Goal: Information Seeking & Learning: Learn about a topic

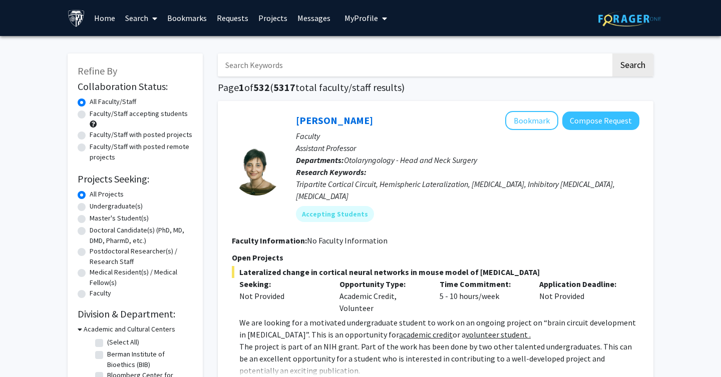
click at [140, 19] on link "Search" at bounding box center [141, 18] width 42 height 35
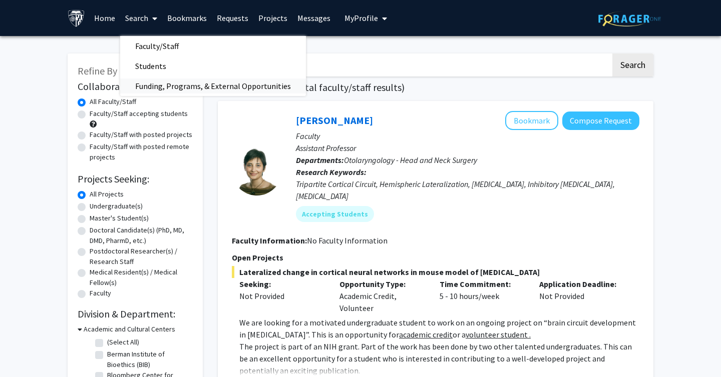
click at [164, 79] on span "Funding, Programs, & External Opportunities" at bounding box center [213, 86] width 186 height 20
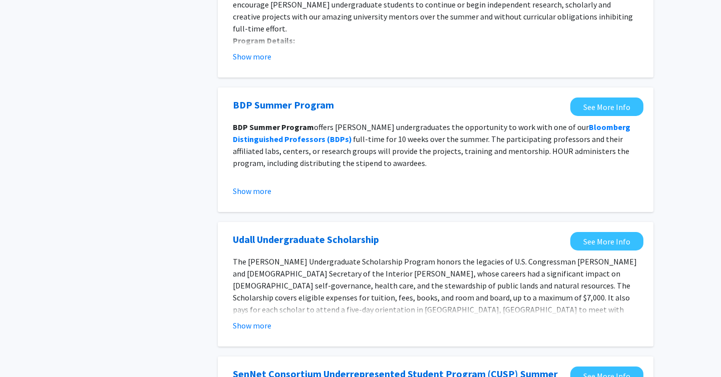
scroll to position [149, 0]
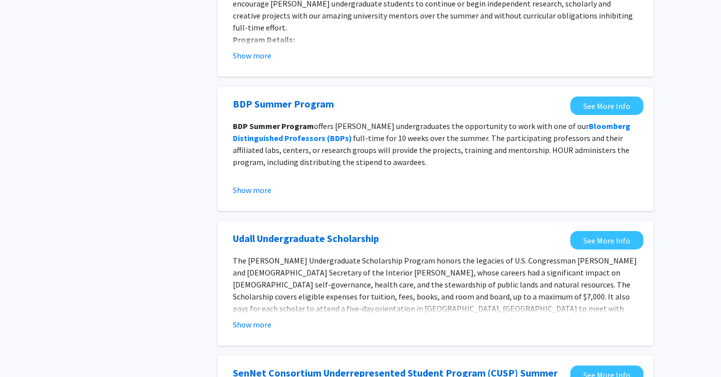
click at [246, 312] on span "The Udall Undergraduate Scholarship Program honors the legacies of U.S. Congres…" at bounding box center [435, 297] width 404 height 82
click at [246, 325] on button "Show more" at bounding box center [252, 325] width 39 height 12
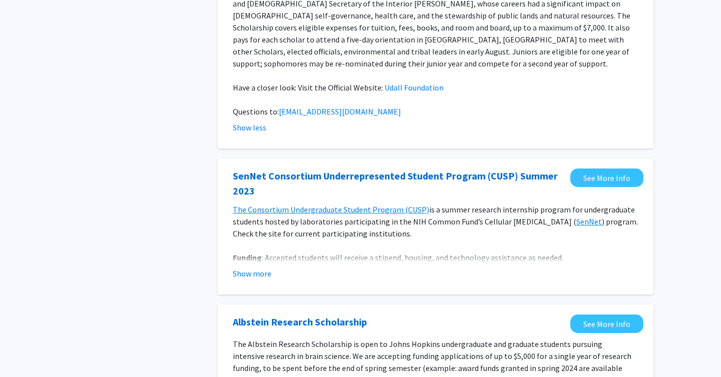
scroll to position [699, 0]
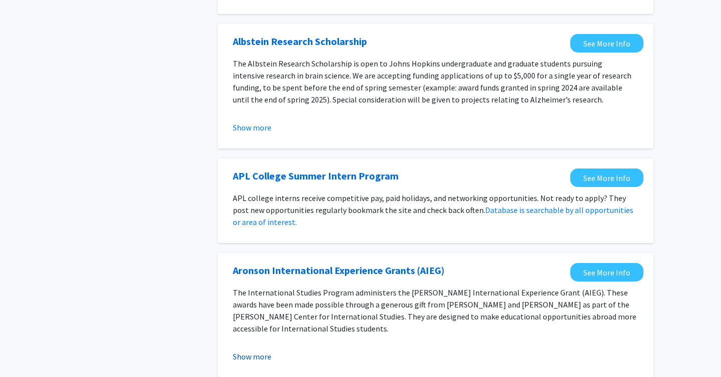
click at [247, 351] on button "Show more" at bounding box center [252, 357] width 39 height 12
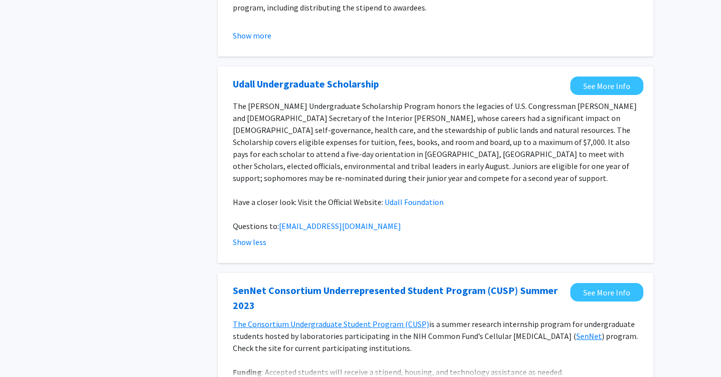
scroll to position [0, 0]
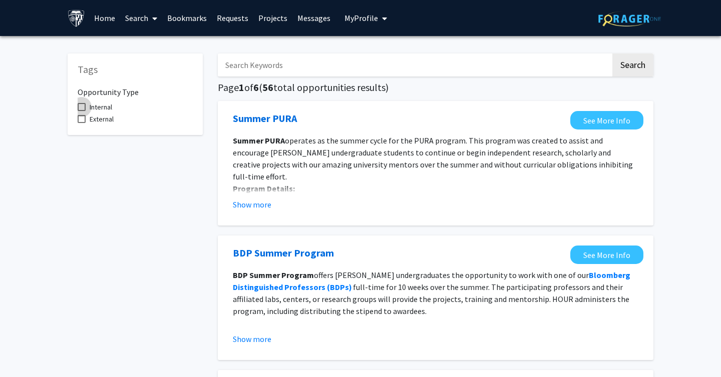
click at [105, 108] on span "Internal" at bounding box center [101, 107] width 23 height 12
click at [82, 111] on input "Internal" at bounding box center [81, 111] width 1 height 1
checkbox input "true"
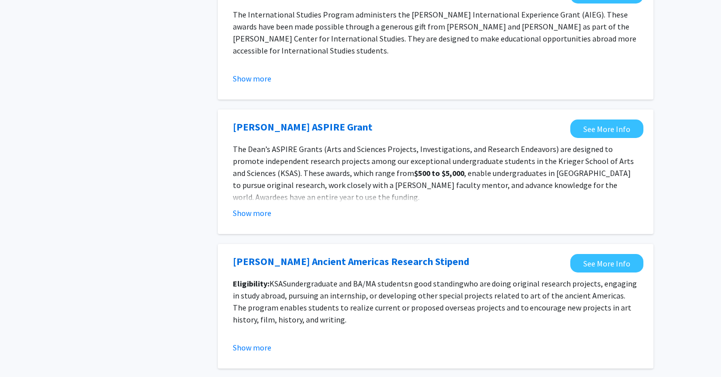
scroll to position [828, 0]
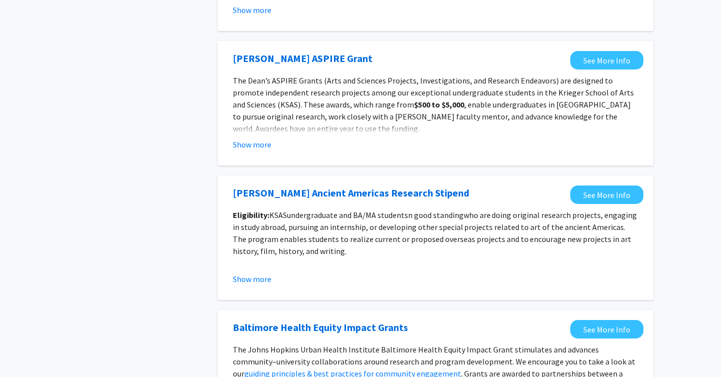
click at [255, 286] on fg-opportunity "Austen-Stokes Ancient Americas Research Stipend See More Info Eligibility: KSAS…" at bounding box center [436, 238] width 416 height 105
click at [255, 270] on fg-read-more "Eligibility: KSAS undergraduate and BA/MA students n good standing who are doin…" at bounding box center [436, 247] width 406 height 76
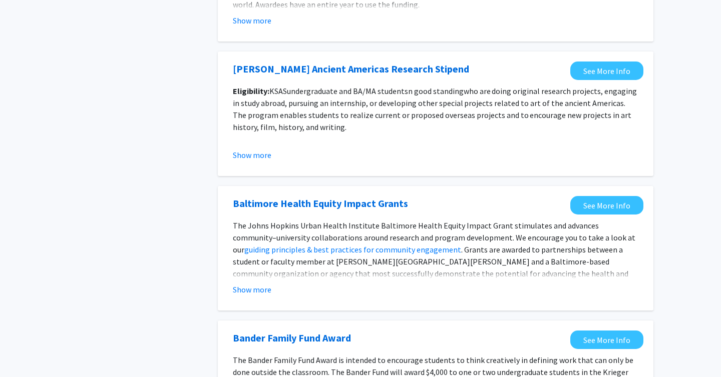
scroll to position [951, 0]
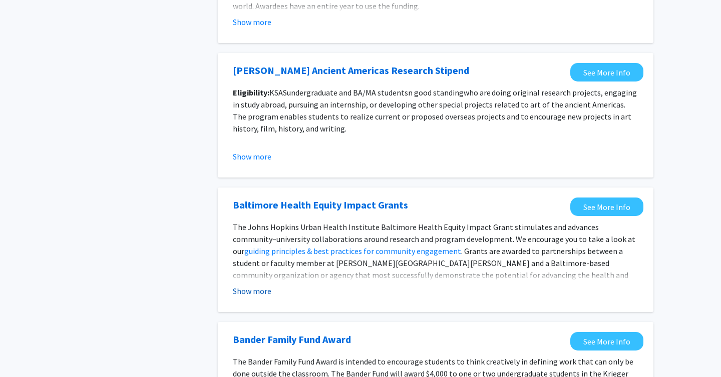
click at [263, 294] on button "Show more" at bounding box center [252, 291] width 39 height 12
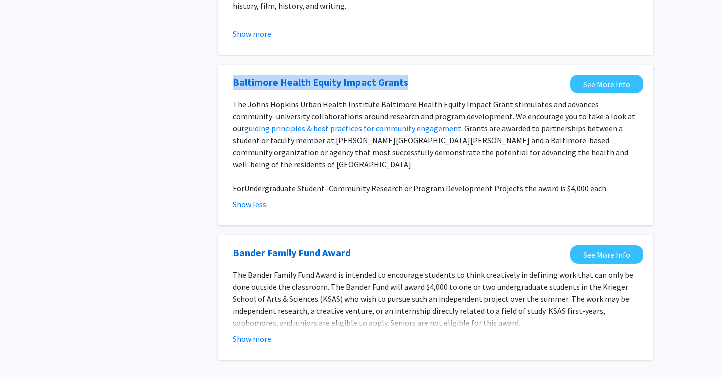
scroll to position [1086, 0]
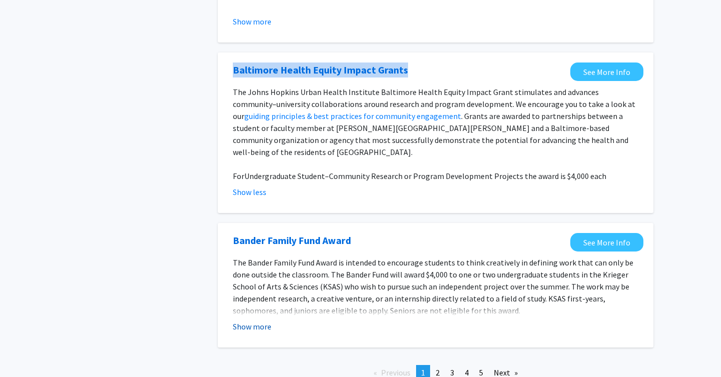
click at [259, 321] on button "Show more" at bounding box center [252, 327] width 39 height 12
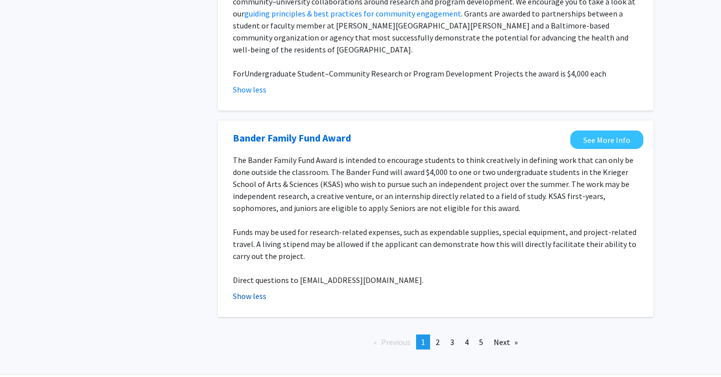
scroll to position [1204, 0]
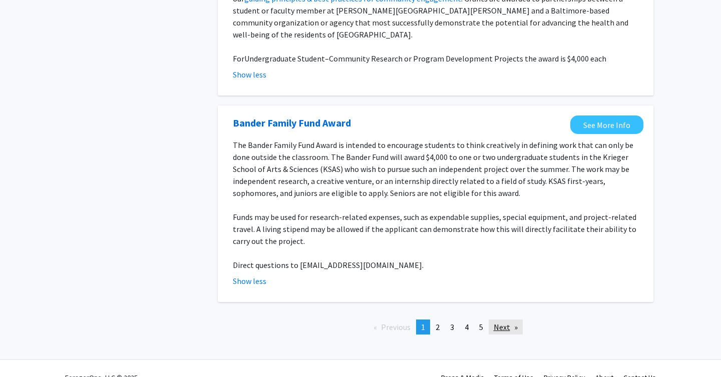
click at [500, 320] on link "Next page" at bounding box center [506, 327] width 34 height 15
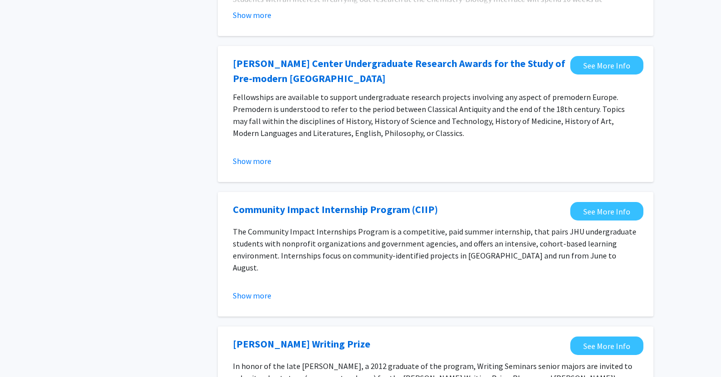
scroll to position [594, 0]
click at [246, 291] on button "Show more" at bounding box center [252, 295] width 39 height 12
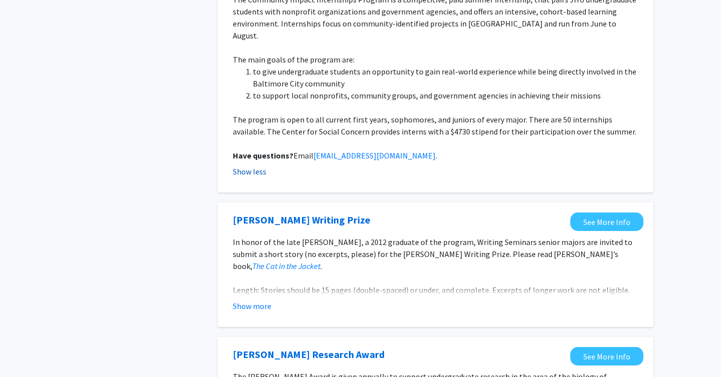
scroll to position [831, 0]
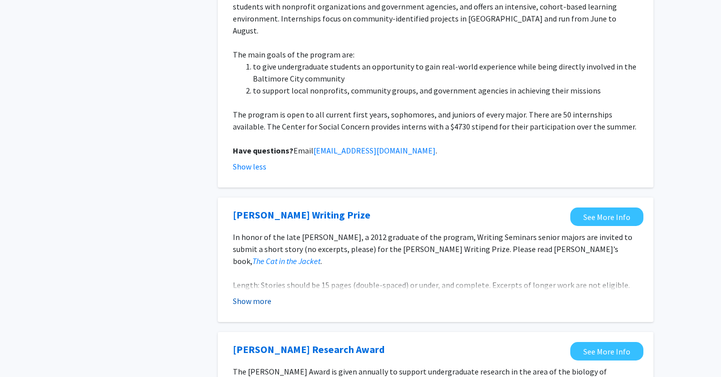
click at [246, 295] on button "Show more" at bounding box center [252, 301] width 39 height 12
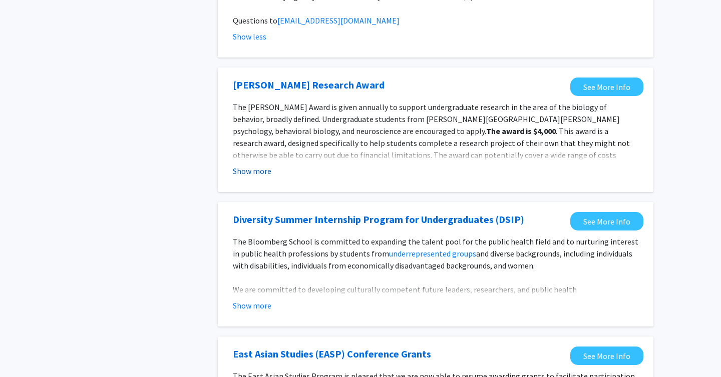
scroll to position [1309, 0]
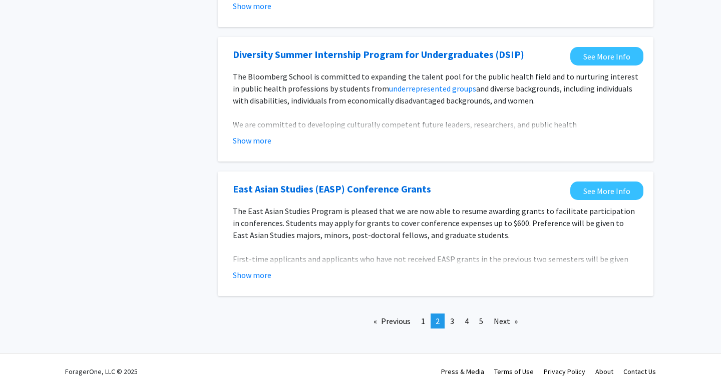
click at [243, 274] on div "East Asian Studies (EASP) Conference Grants See More Info The East Asian Studie…" at bounding box center [436, 234] width 436 height 125
click at [251, 269] on button "Show more" at bounding box center [252, 275] width 39 height 12
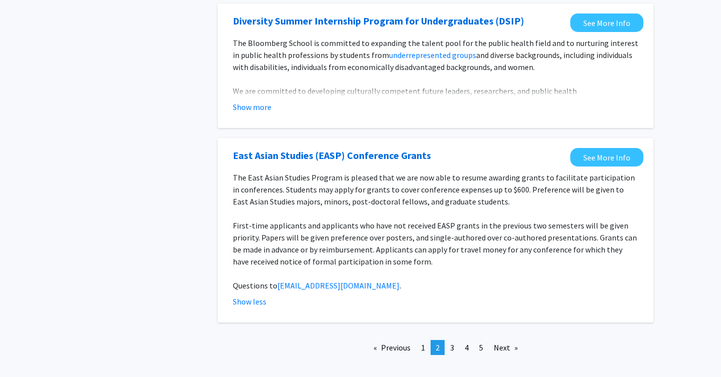
scroll to position [1353, 0]
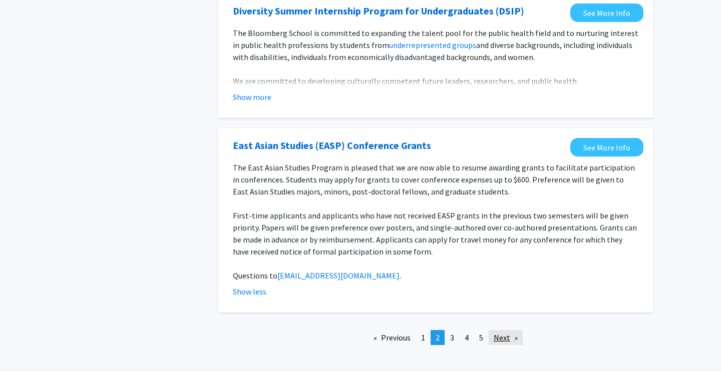
click at [515, 330] on link "Next page" at bounding box center [506, 337] width 34 height 15
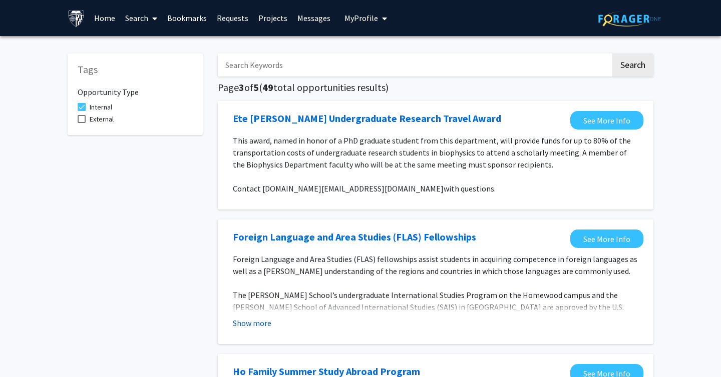
click at [246, 325] on button "Show more" at bounding box center [252, 323] width 39 height 12
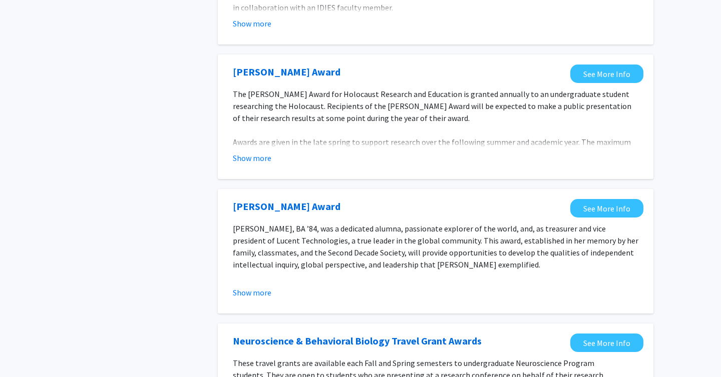
scroll to position [1181, 0]
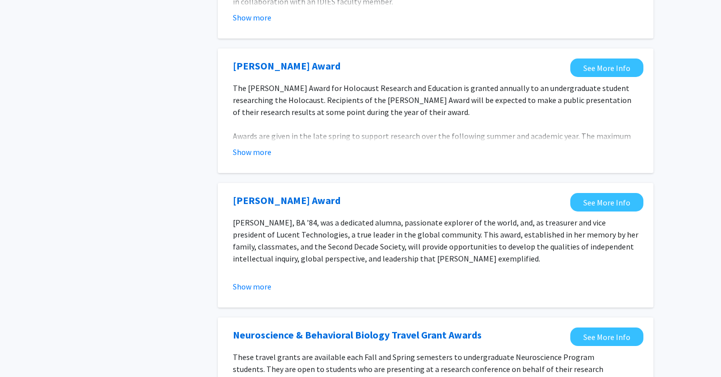
click at [258, 136] on fg-opportunity "John Koren Award See More Info The John Koren Award for Holocaust Research and …" at bounding box center [436, 111] width 416 height 105
click at [257, 146] on button "Show more" at bounding box center [252, 152] width 39 height 12
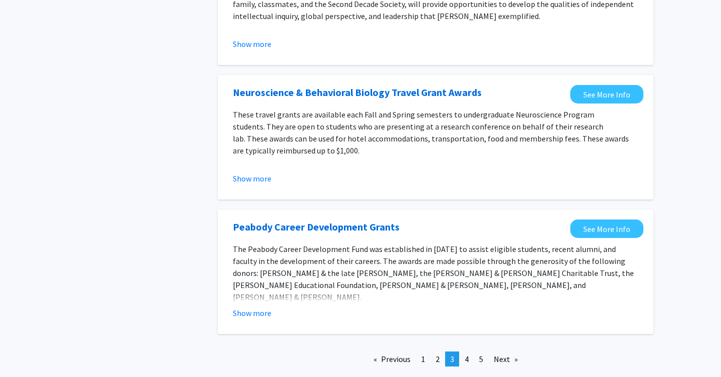
scroll to position [1460, 0]
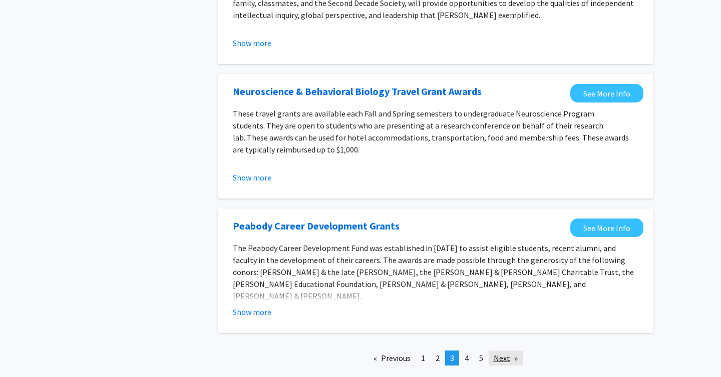
click at [513, 351] on link "Next page" at bounding box center [506, 358] width 34 height 15
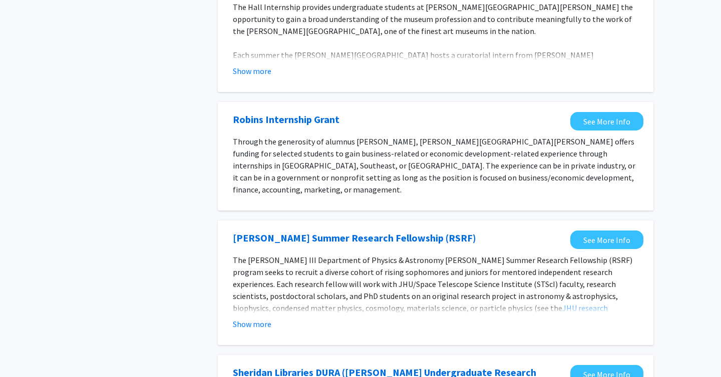
scroll to position [413, 0]
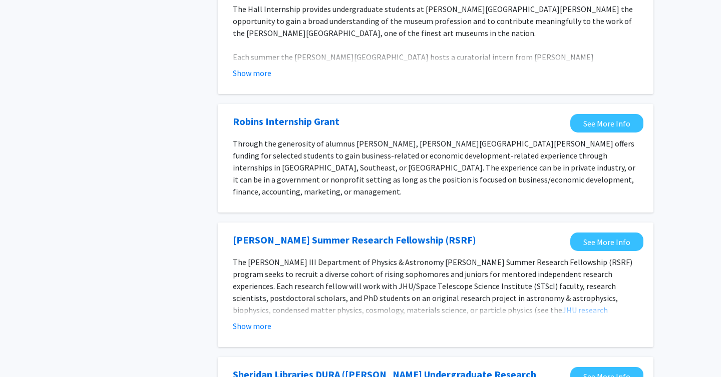
click at [251, 329] on div "Rowland Summer Research Fellowship (RSRF) See More Info The William H. Miller I…" at bounding box center [436, 285] width 436 height 125
click at [249, 320] on button "Show more" at bounding box center [252, 326] width 39 height 12
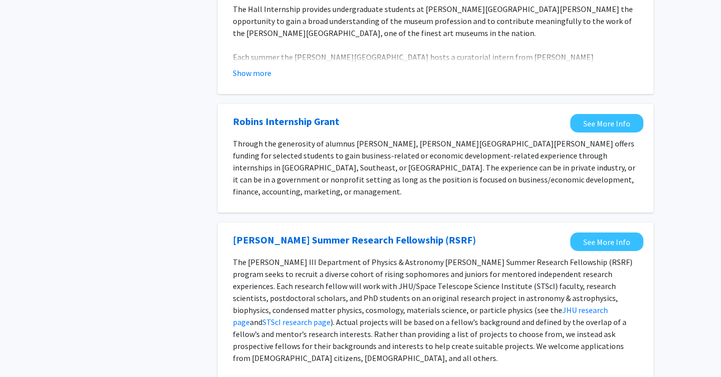
click at [306, 260] on p "The William H. Miller III Department of Physics & Astronomy Rowland Summer Rese…" at bounding box center [436, 310] width 406 height 108
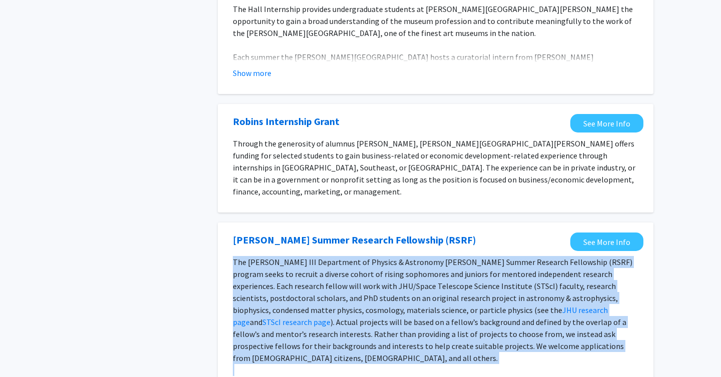
drag, startPoint x: 306, startPoint y: 260, endPoint x: 312, endPoint y: 280, distance: 20.6
click at [312, 280] on p "The William H. Miller III Department of Physics & Astronomy Rowland Summer Rese…" at bounding box center [436, 310] width 406 height 108
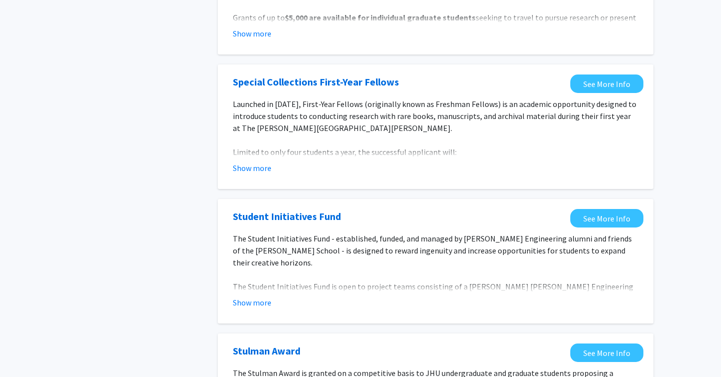
scroll to position [1216, 0]
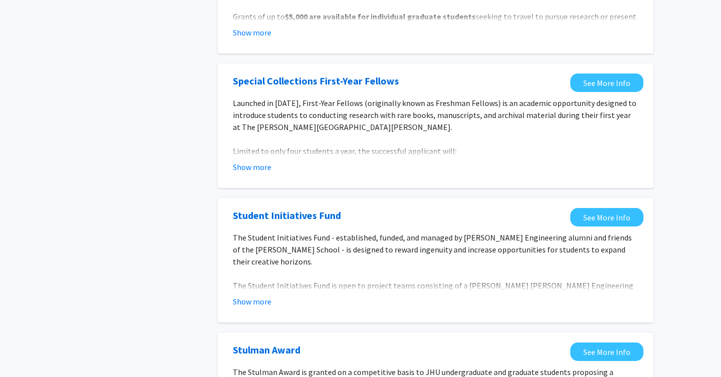
click at [274, 259] on fg-read-more "The Student Initiatives Fund - established, funded, and managed by Hopkins Engi…" at bounding box center [436, 270] width 406 height 76
click at [260, 259] on fg-read-more "The Student Initiatives Fund - established, funded, and managed by Hopkins Engi…" at bounding box center [436, 270] width 406 height 76
click at [257, 273] on fg-opportunity "Student Initiatives Fund See More Info The Student Initiatives Fund - establish…" at bounding box center [436, 260] width 416 height 105
click at [253, 296] on button "Show more" at bounding box center [252, 302] width 39 height 12
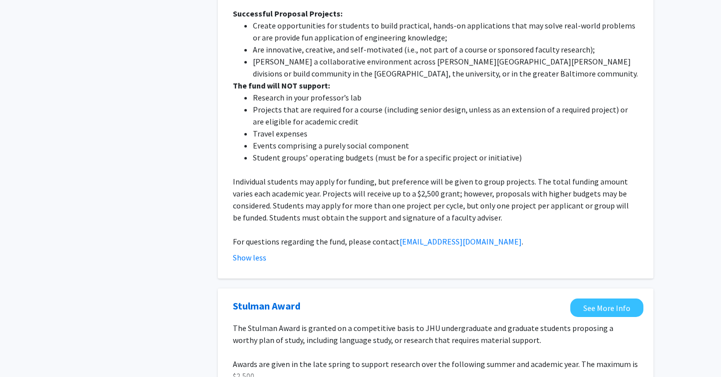
scroll to position [1666, 0]
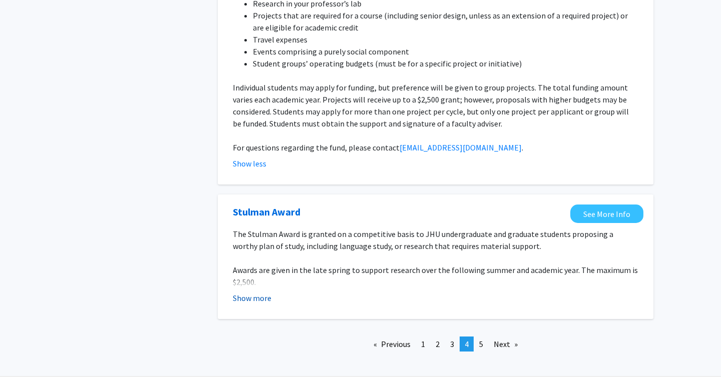
click at [262, 292] on button "Show more" at bounding box center [252, 298] width 39 height 12
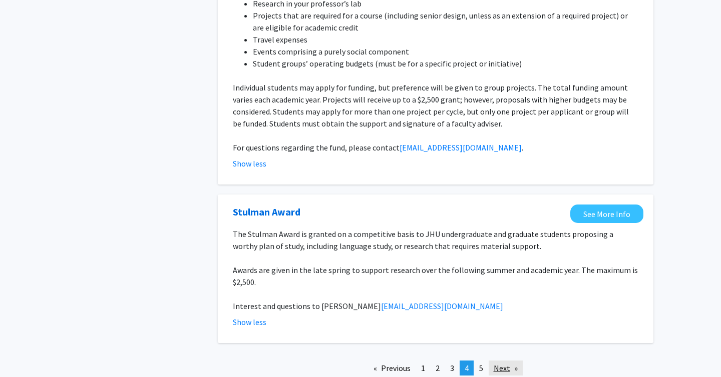
click at [510, 361] on link "Next page" at bounding box center [506, 368] width 34 height 15
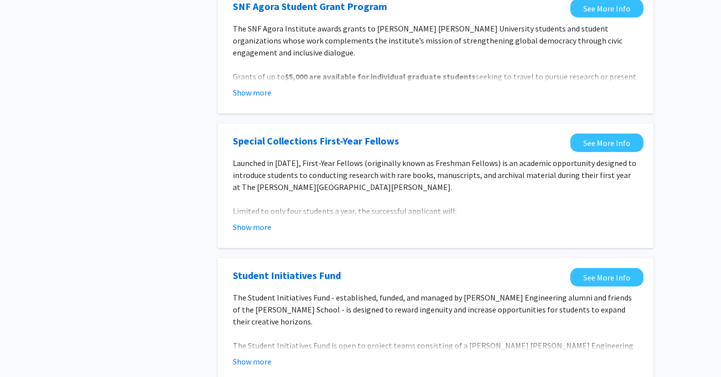
scroll to position [1137, 0]
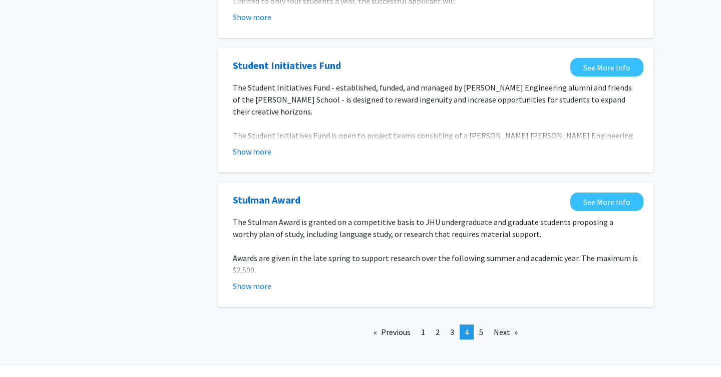
click at [258, 256] on fg-read-more "The Stulman Award is granted on a competitive basis to JHU undergraduate and gr…" at bounding box center [436, 254] width 406 height 76
click at [259, 280] on button "Show more" at bounding box center [252, 286] width 39 height 12
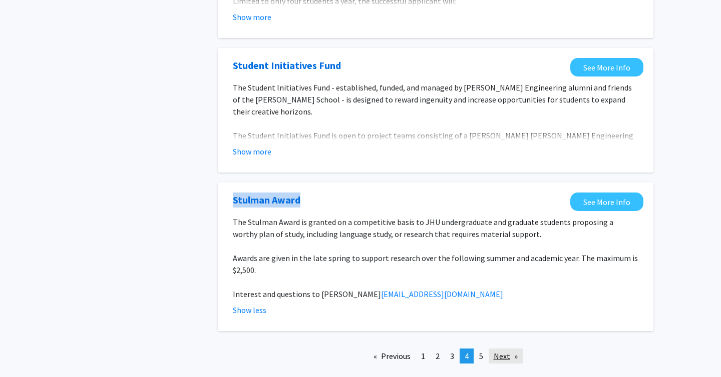
click at [519, 349] on link "Next page" at bounding box center [506, 356] width 34 height 15
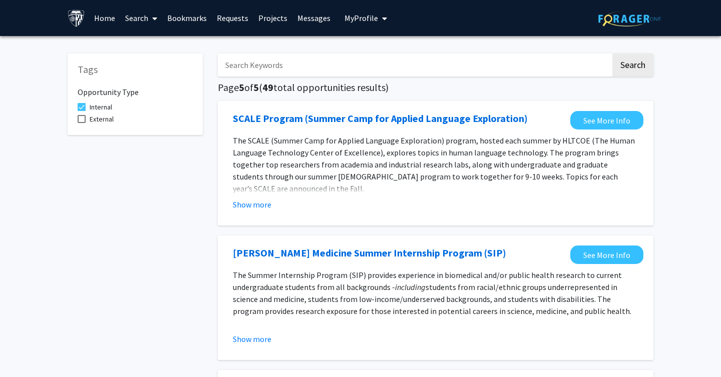
click at [232, 332] on section "The Summer Internship Program (SIP) provides experience in biomedical and/or pu…" at bounding box center [436, 307] width 416 height 76
click at [245, 339] on button "Show more" at bounding box center [252, 339] width 39 height 12
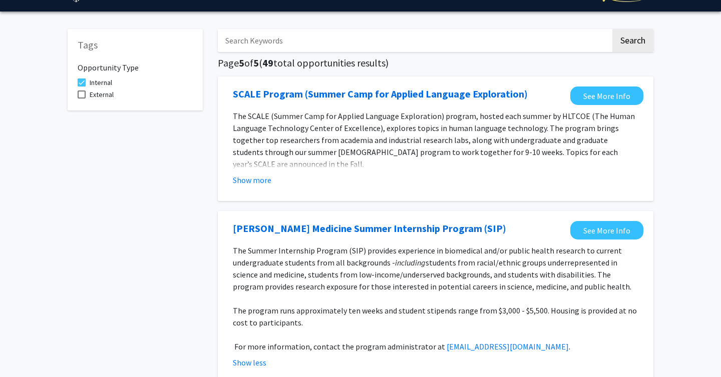
scroll to position [26, 0]
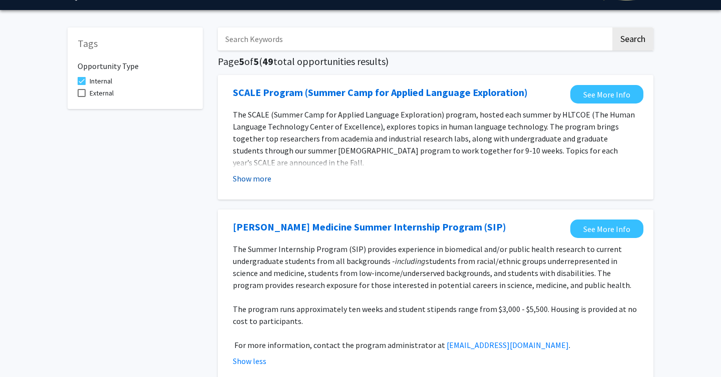
click at [257, 178] on button "Show more" at bounding box center [252, 179] width 39 height 12
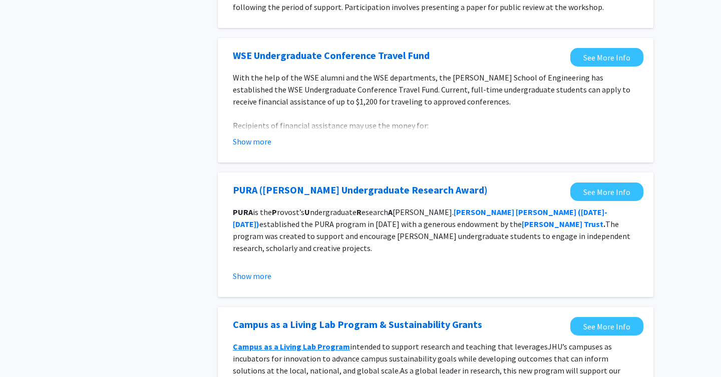
scroll to position [789, 0]
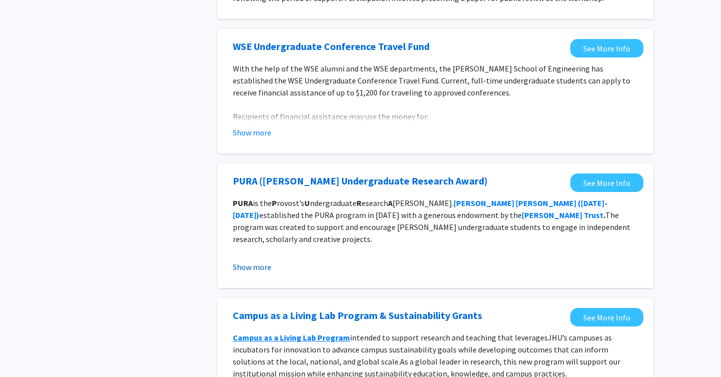
click at [256, 261] on button "Show more" at bounding box center [252, 267] width 39 height 12
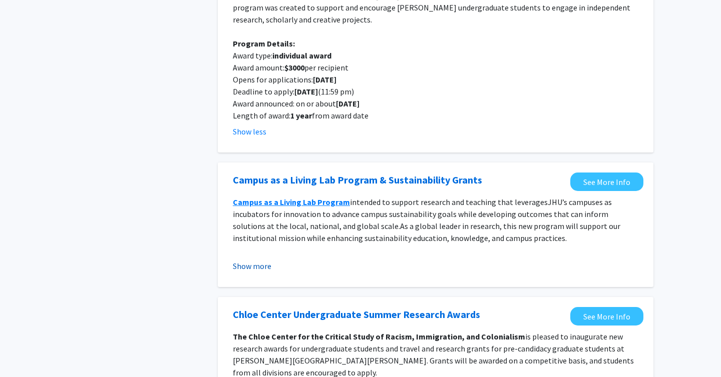
scroll to position [1122, 0]
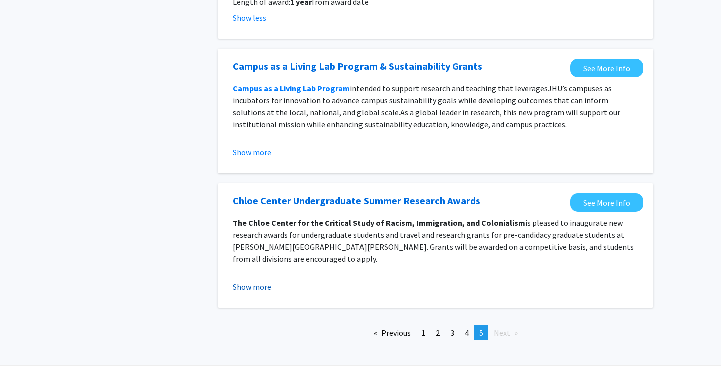
click at [252, 281] on button "Show more" at bounding box center [252, 287] width 39 height 12
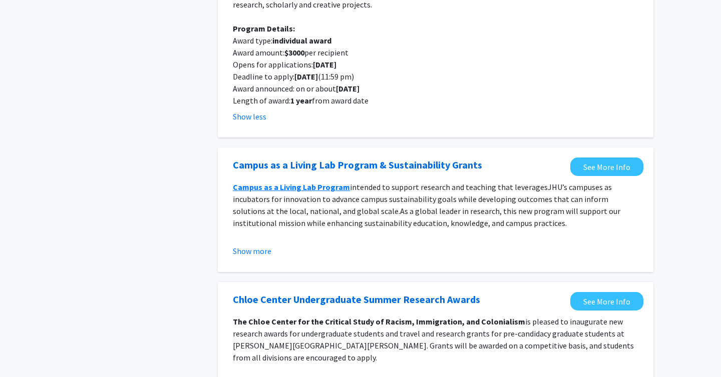
scroll to position [1023, 0]
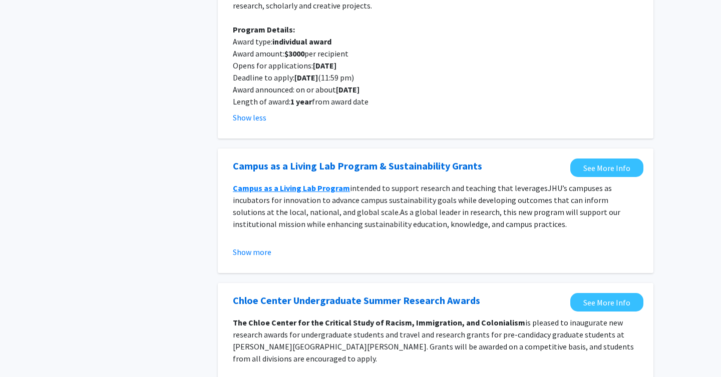
click at [247, 239] on div "Campus as a Living Lab Program & Sustainability Grants See More Info Campus as …" at bounding box center [436, 211] width 436 height 125
click at [245, 246] on button "Show more" at bounding box center [252, 252] width 39 height 12
